Goal: Information Seeking & Learning: Learn about a topic

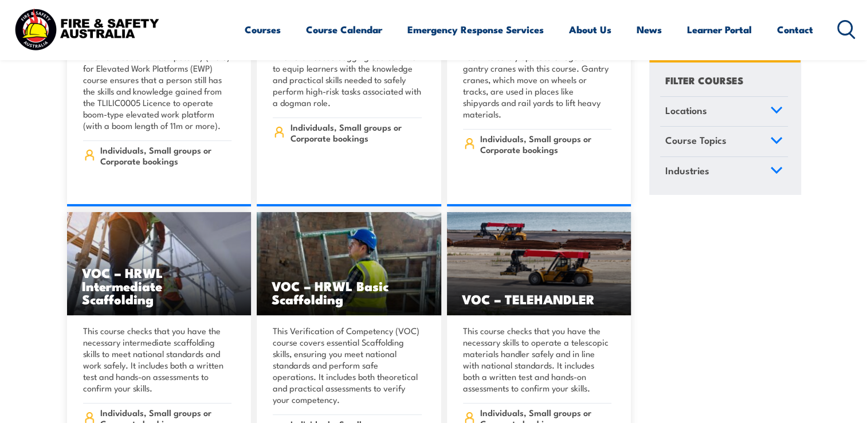
scroll to position [8719, 0]
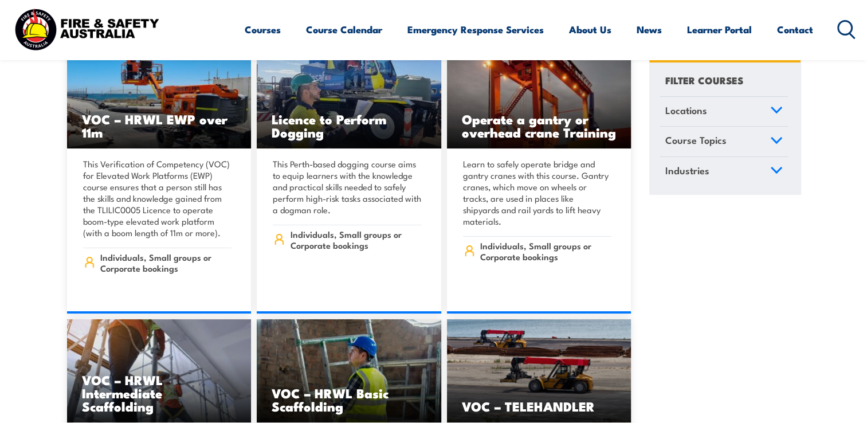
click at [850, 33] on icon at bounding box center [851, 35] width 5 height 5
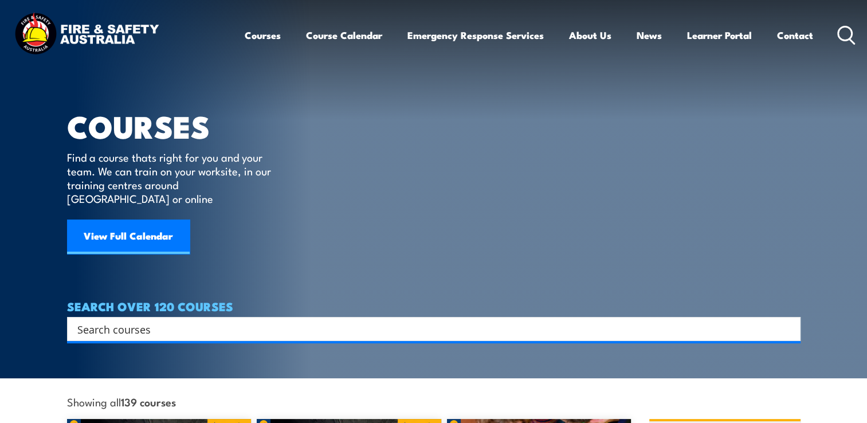
click at [217, 325] on div "Search" at bounding box center [434, 329] width 734 height 24
click at [225, 320] on input "Search input" at bounding box center [426, 328] width 698 height 17
type input "manage multi team sector"
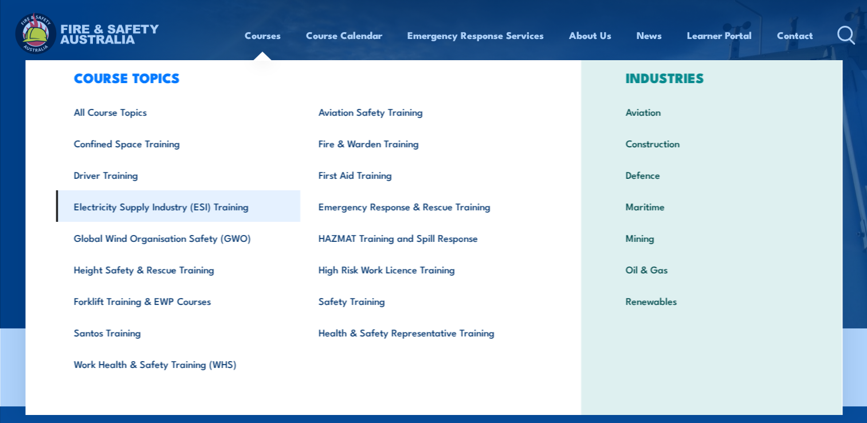
scroll to position [35, 0]
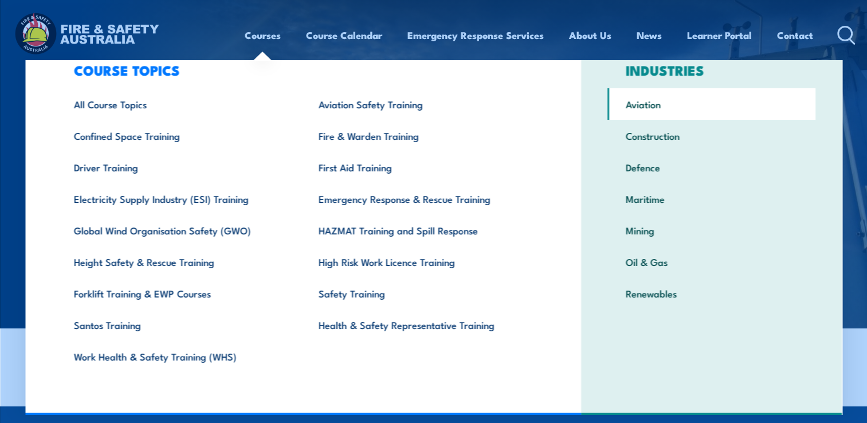
click at [644, 104] on link "Aviation" at bounding box center [712, 104] width 208 height 32
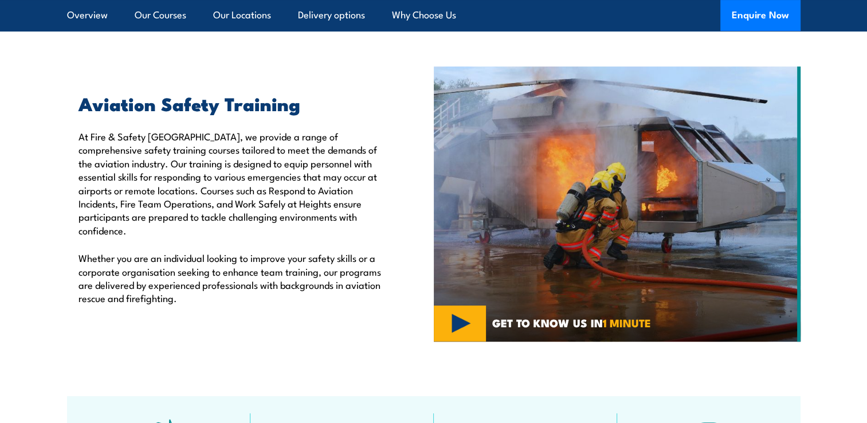
scroll to position [415, 0]
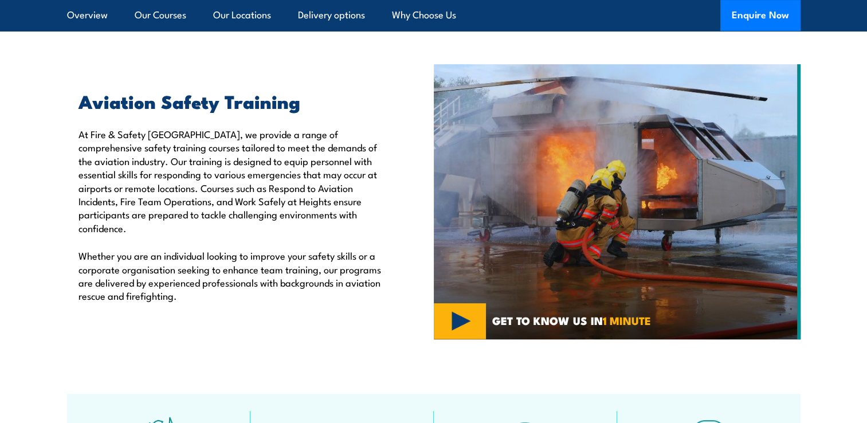
click at [457, 322] on img at bounding box center [617, 201] width 367 height 275
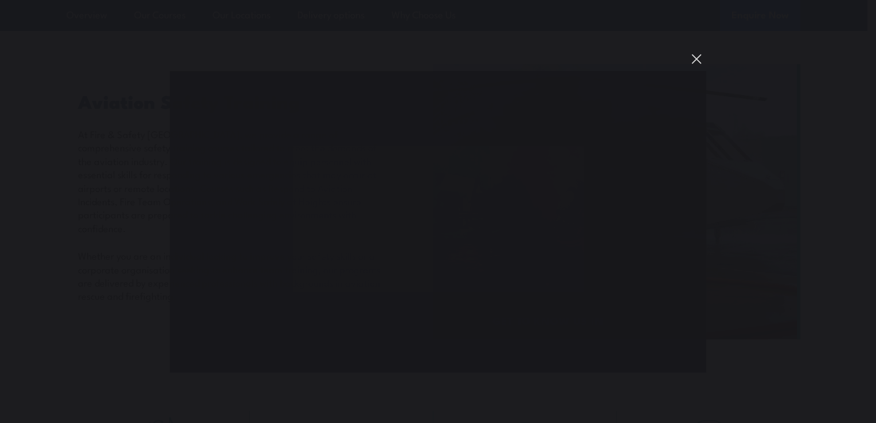
click at [696, 61] on button "You can close this modal content with the ESC key" at bounding box center [696, 58] width 19 height 19
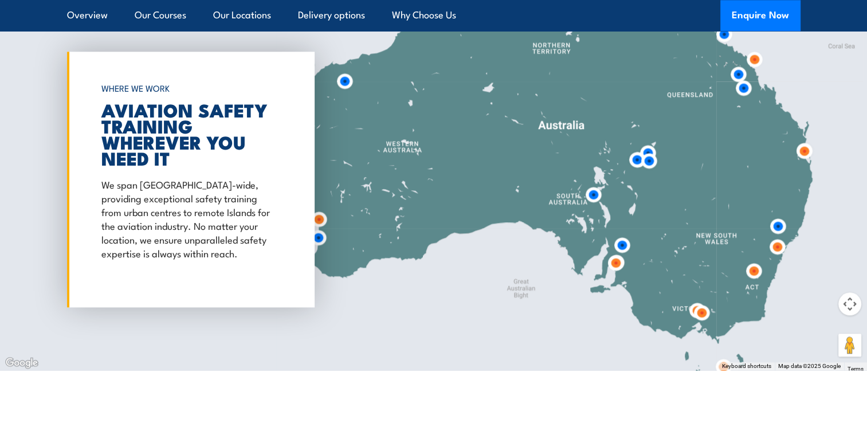
scroll to position [1400, 0]
click at [700, 312] on img at bounding box center [701, 313] width 21 height 21
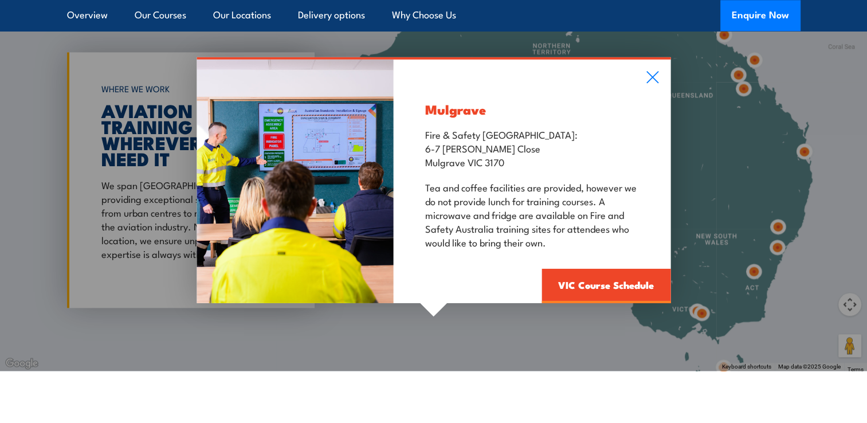
click at [688, 311] on div "Mulgrave Fire & Safety Australia: 6-7 Hartnett Close Mulgrave VIC 3170 Tea and …" at bounding box center [433, 180] width 867 height 382
click at [692, 310] on div "Mulgrave Fire & Safety Australia: 6-7 Hartnett Close Mulgrave VIC 3170 Tea and …" at bounding box center [433, 180] width 867 height 382
click at [637, 81] on div "Mulgrave Fire & Safety Australia: 6-7 Hartnett Close Mulgrave VIC 3170 Tea and …" at bounding box center [532, 181] width 277 height 244
click at [644, 79] on div "Mulgrave Fire & Safety Australia: 6-7 Hartnett Close Mulgrave VIC 3170 Tea and …" at bounding box center [532, 181] width 277 height 244
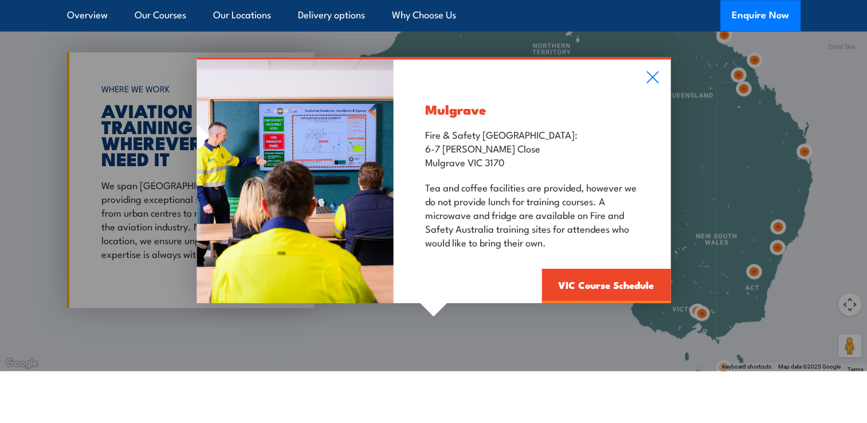
click at [661, 75] on div "Mulgrave Fire & Safety Australia: 6-7 Hartnett Close Mulgrave VIC 3170 Tea and …" at bounding box center [532, 181] width 277 height 244
click at [650, 73] on icon at bounding box center [652, 77] width 13 height 13
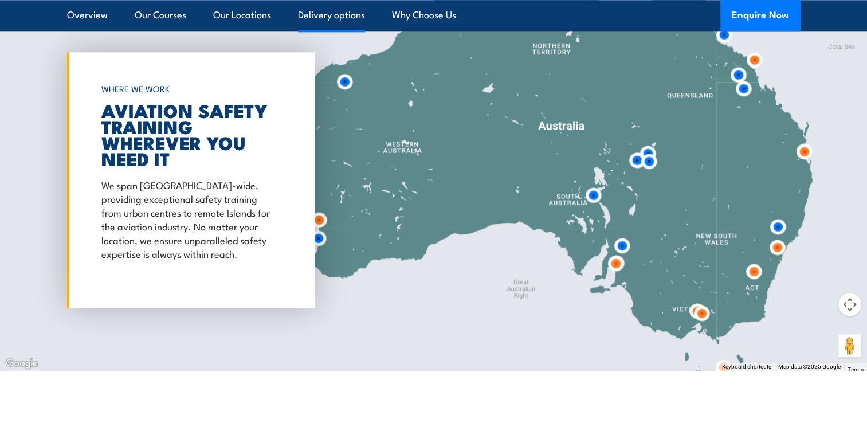
click at [319, 17] on link "Delivery options" at bounding box center [331, 15] width 67 height 30
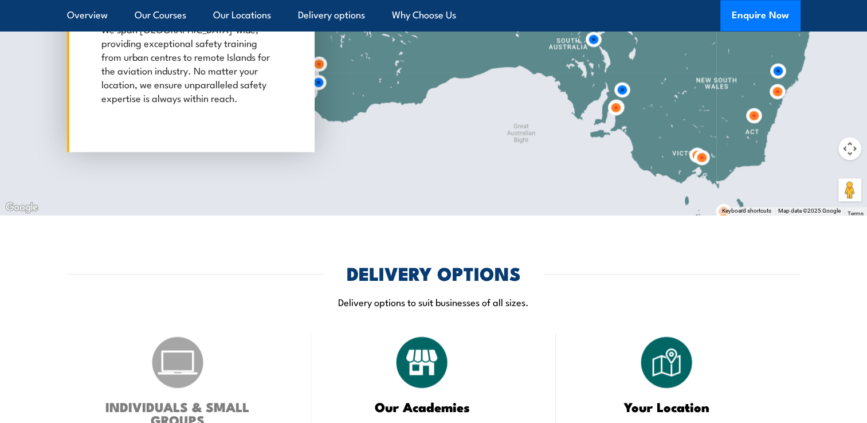
scroll to position [1494, 0]
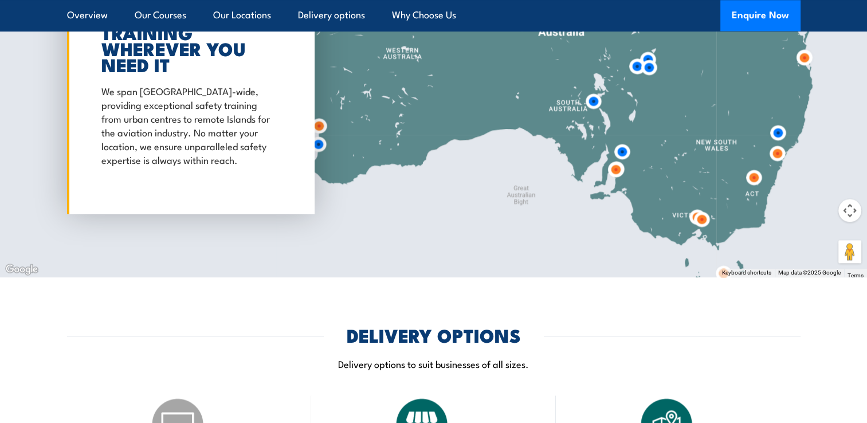
click at [133, 8] on li "Our Courses" at bounding box center [155, 15] width 61 height 31
click at [93, 11] on link "Overview" at bounding box center [87, 15] width 41 height 30
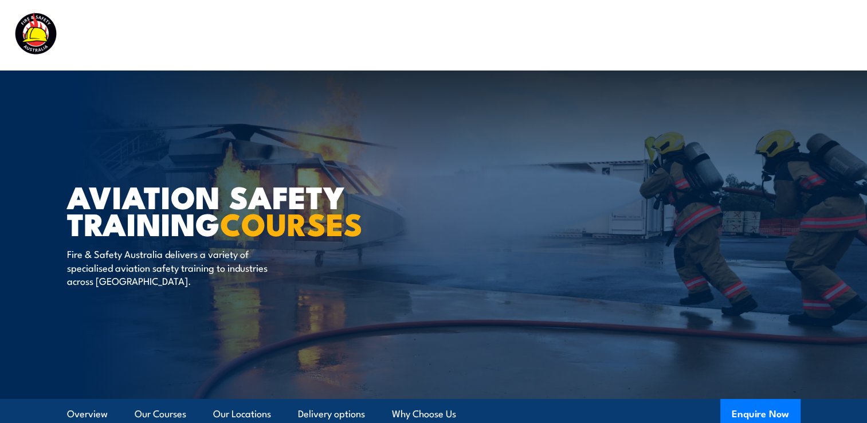
click at [37, 37] on img at bounding box center [86, 34] width 150 height 49
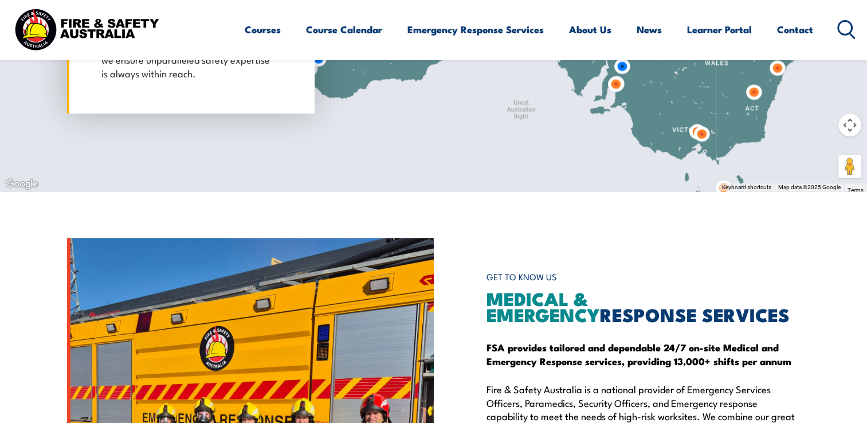
scroll to position [1056, 0]
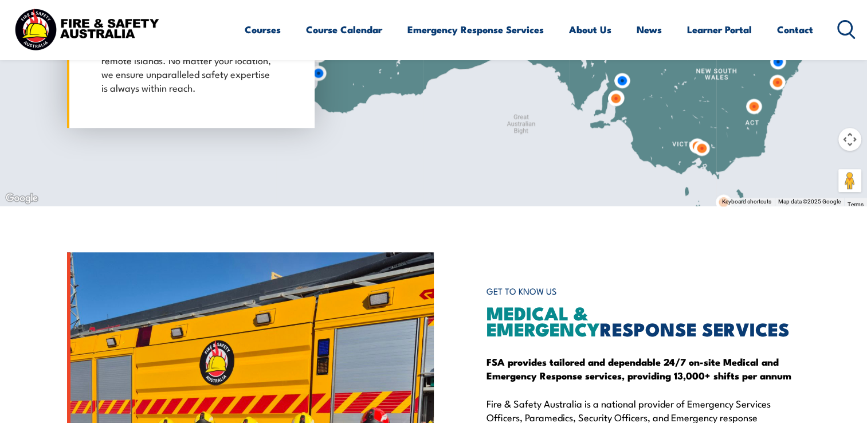
click at [849, 24] on icon at bounding box center [846, 29] width 18 height 19
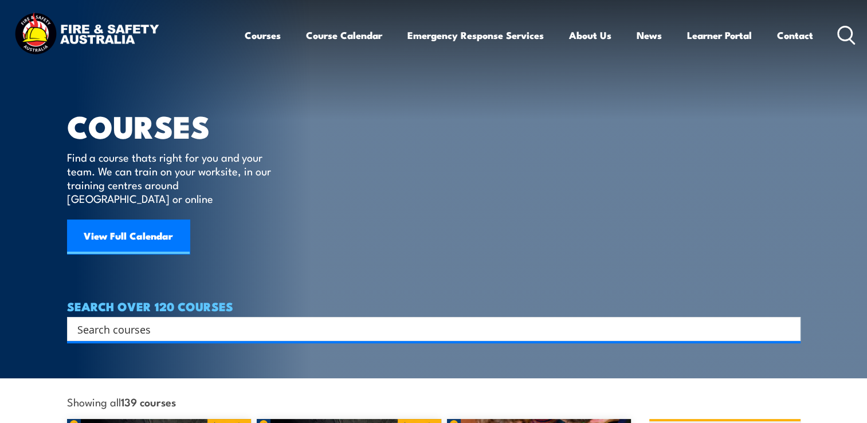
click at [142, 324] on div "Search" at bounding box center [434, 329] width 734 height 24
click at [160, 320] on input "Search input" at bounding box center [426, 328] width 698 height 17
type input "rpl"
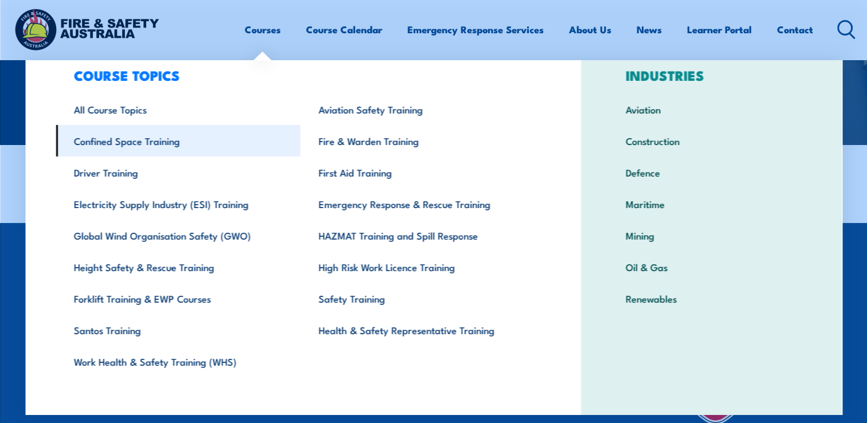
scroll to position [35, 0]
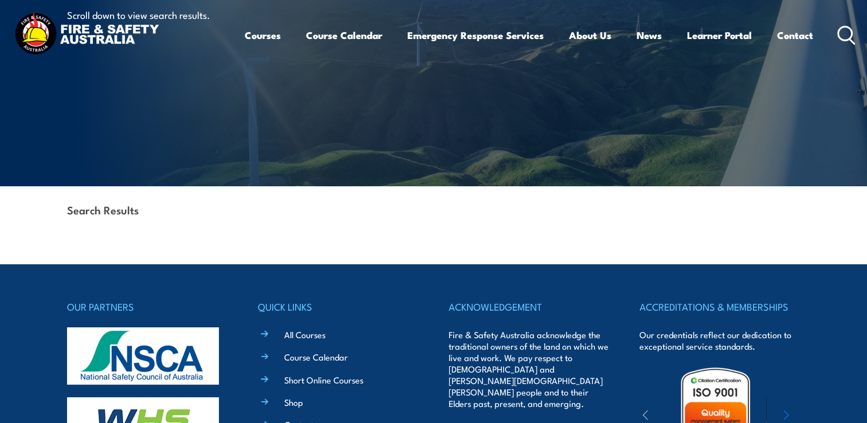
scroll to position [0, 0]
